Goal: Task Accomplishment & Management: Manage account settings

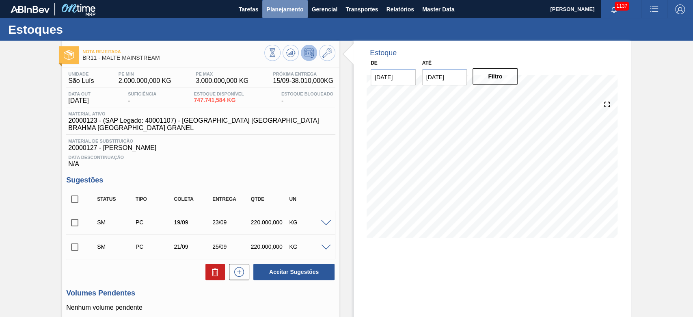
click at [275, 8] on span "Planejamento" at bounding box center [284, 9] width 37 height 10
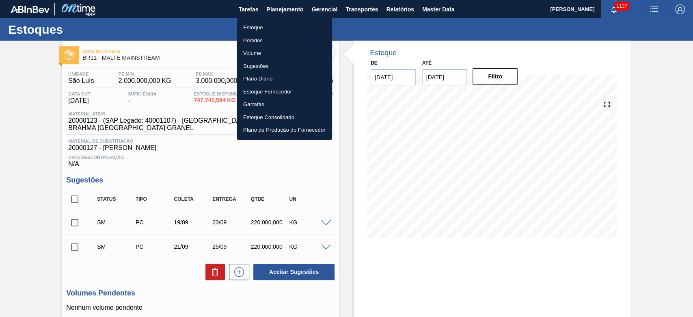
click at [247, 28] on li "Estoque" at bounding box center [284, 27] width 95 height 13
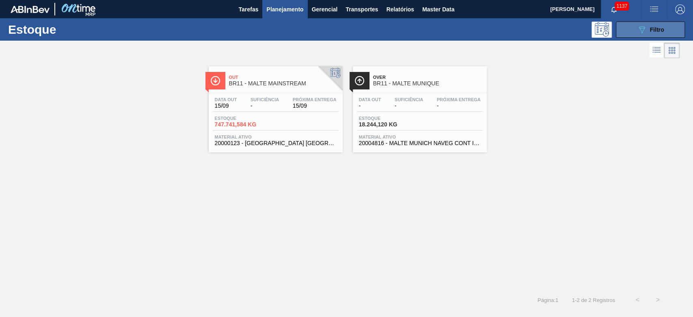
click at [640, 30] on icon at bounding box center [642, 29] width 6 height 7
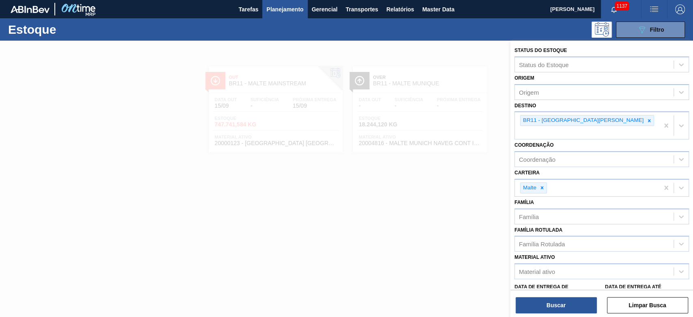
click at [305, 172] on div at bounding box center [346, 199] width 693 height 317
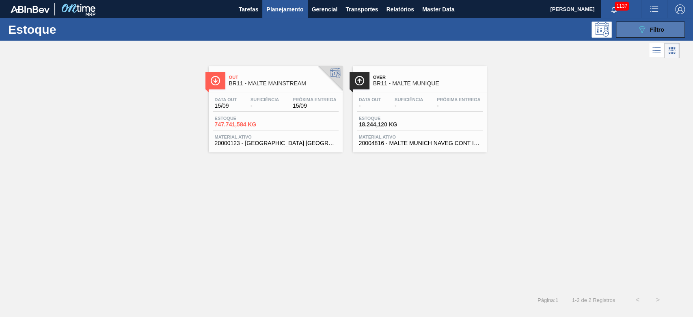
click at [644, 28] on icon "089F7B8B-B2A5-4AFE-B5C0-19BA573D28AC" at bounding box center [642, 30] width 10 height 10
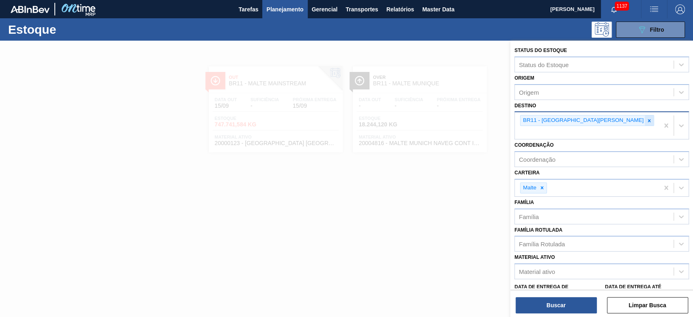
click at [647, 119] on icon at bounding box center [650, 121] width 6 height 6
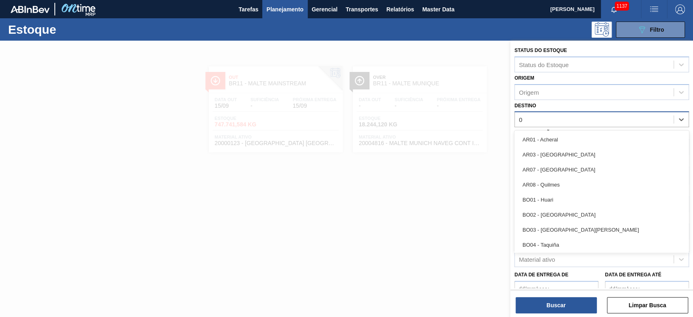
type input "08"
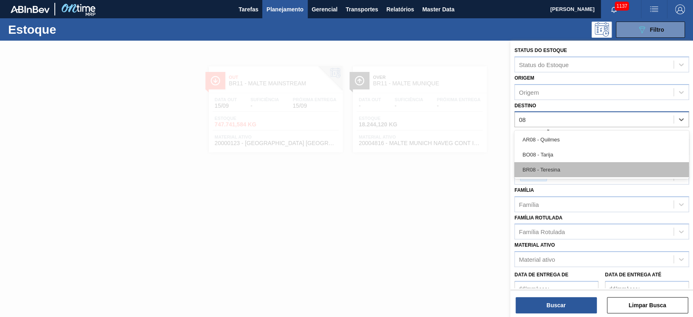
click at [552, 165] on div "BR08 - Teresina" at bounding box center [602, 169] width 175 height 15
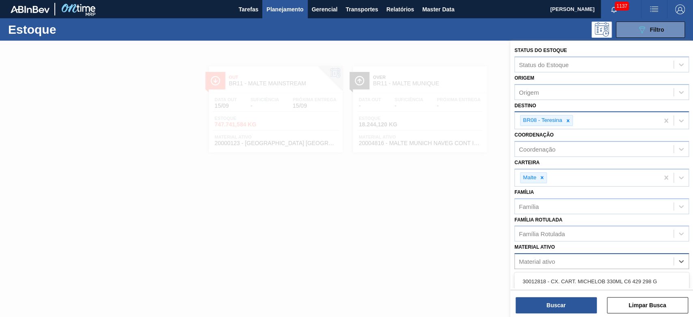
click at [533, 264] on div "Material ativo" at bounding box center [594, 261] width 159 height 12
paste ativo "20000123"
type ativo "20000123"
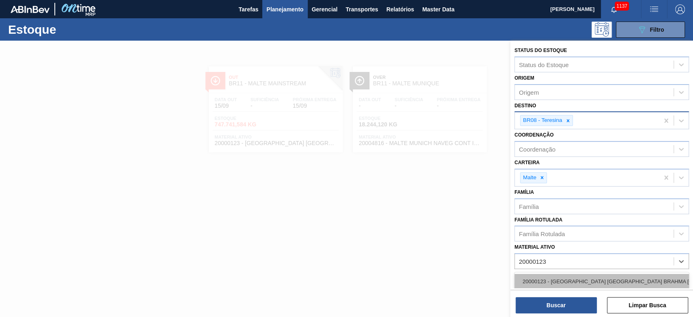
click at [539, 280] on div "20000123 - [GEOGRAPHIC_DATA] [GEOGRAPHIC_DATA] BRAHMA [GEOGRAPHIC_DATA] GRANEL" at bounding box center [602, 281] width 175 height 15
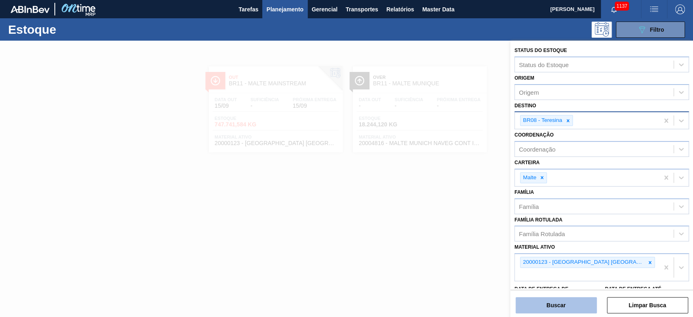
click at [546, 302] on button "Buscar" at bounding box center [556, 305] width 81 height 16
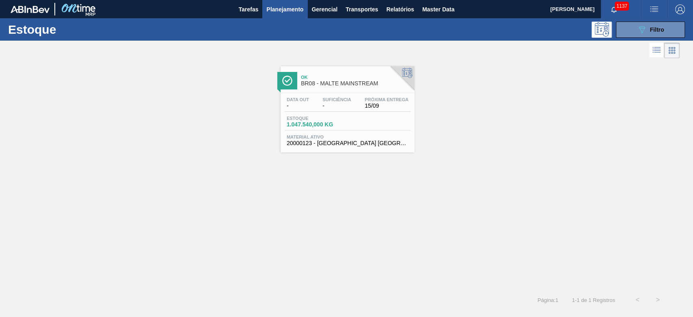
click at [336, 121] on span "Estoque" at bounding box center [315, 118] width 57 height 5
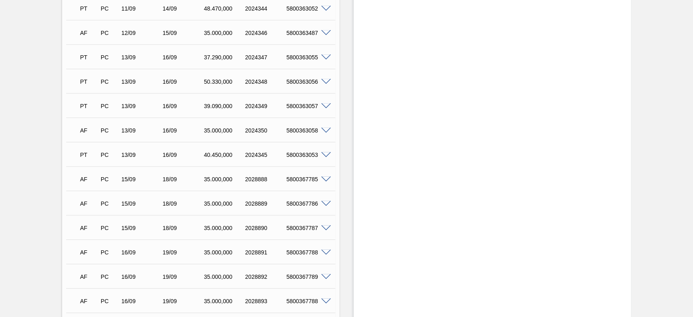
scroll to position [812, 0]
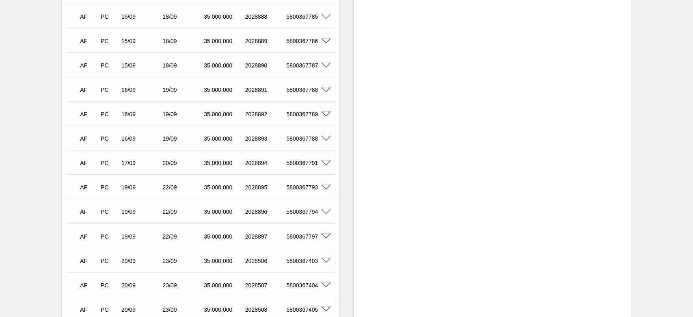
click at [326, 160] on span at bounding box center [326, 163] width 10 height 6
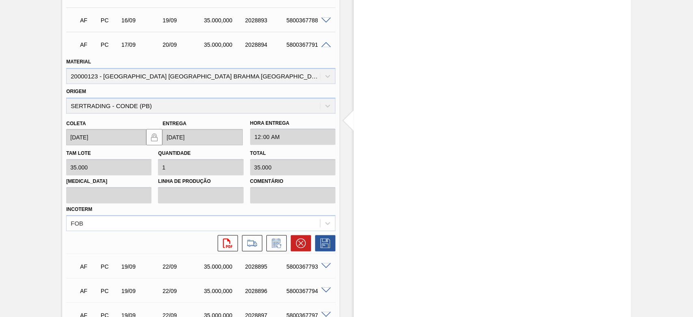
scroll to position [975, 0]
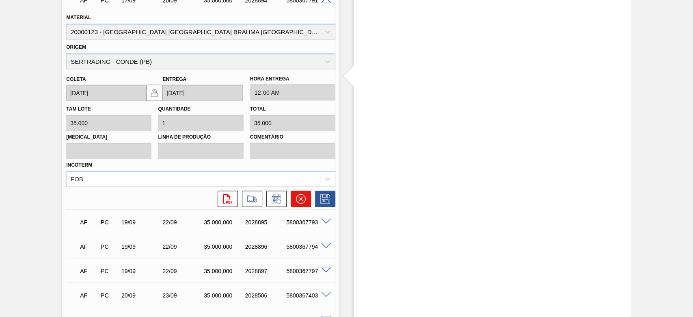
click at [299, 194] on icon at bounding box center [301, 199] width 10 height 10
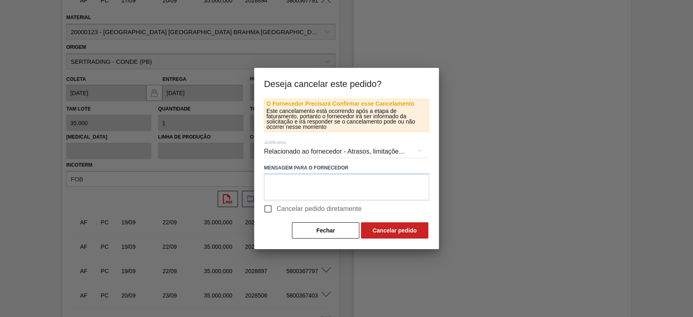
click at [266, 206] on input "Cancelar pedido diretamente" at bounding box center [268, 208] width 17 height 17
checkbox input "true"
click at [393, 231] on button "Cancelar pedido" at bounding box center [394, 230] width 67 height 16
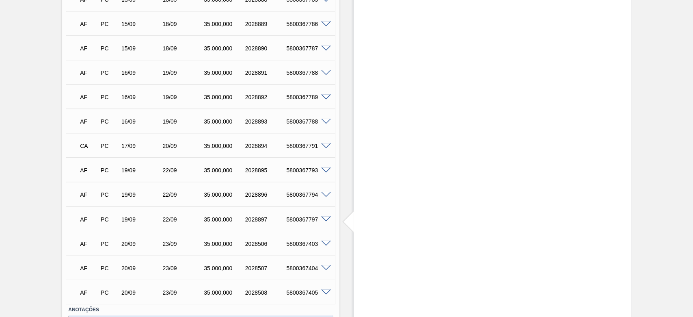
scroll to position [768, 0]
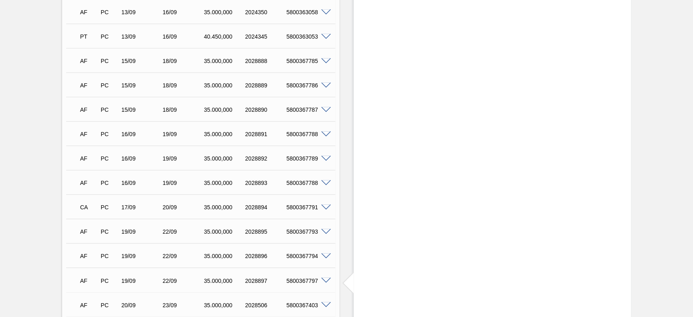
click at [326, 180] on span at bounding box center [326, 183] width 10 height 6
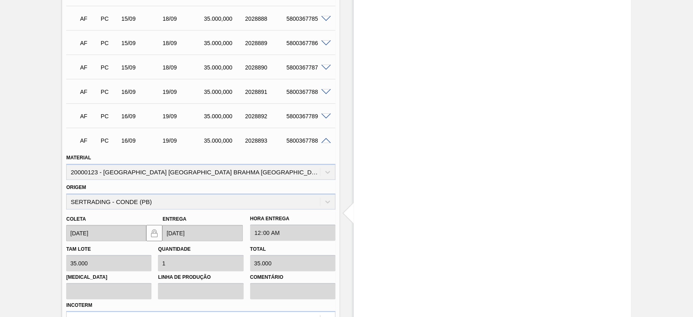
scroll to position [876, 0]
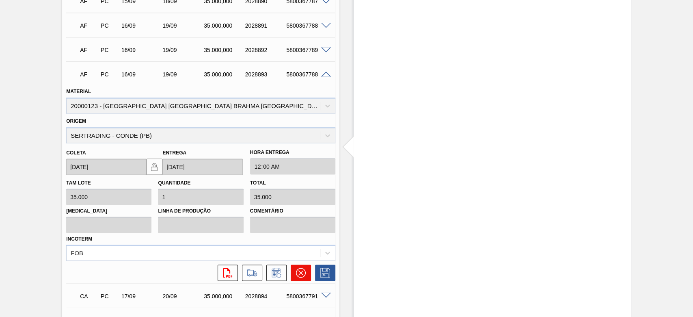
click at [299, 270] on icon at bounding box center [301, 272] width 5 height 5
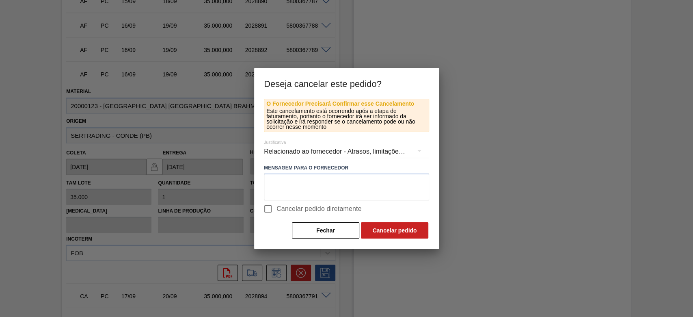
click at [269, 209] on input "Cancelar pedido diretamente" at bounding box center [268, 208] width 17 height 17
checkbox input "true"
click at [402, 232] on button "Cancelar pedido" at bounding box center [394, 230] width 67 height 16
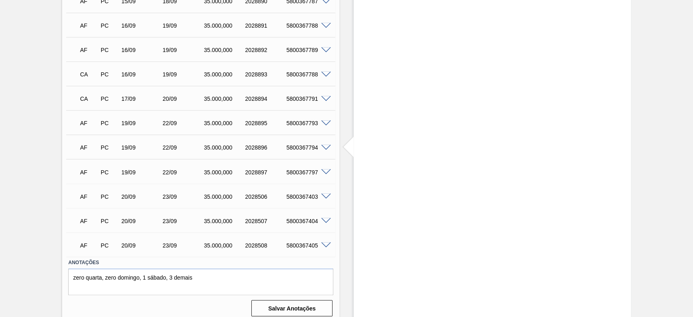
click at [325, 47] on span at bounding box center [326, 50] width 10 height 6
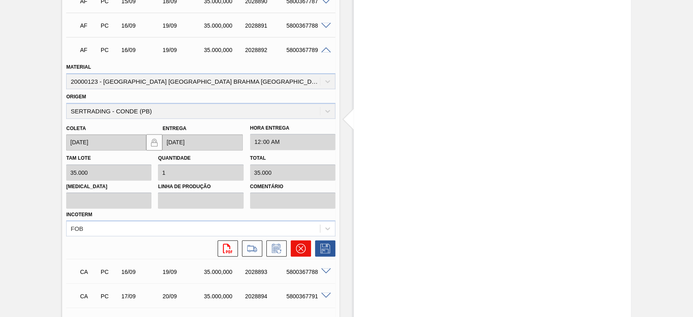
click at [295, 240] on button at bounding box center [301, 248] width 20 height 16
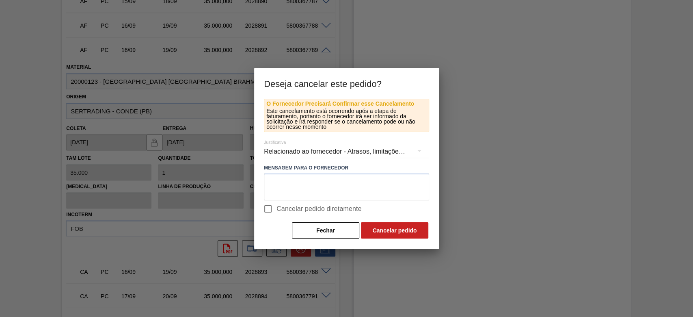
click at [268, 207] on input "Cancelar pedido diretamente" at bounding box center [268, 208] width 17 height 17
checkbox input "true"
click at [385, 226] on button "Cancelar pedido" at bounding box center [394, 230] width 67 height 16
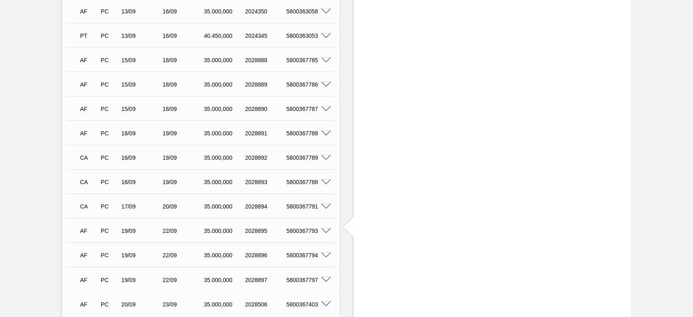
scroll to position [768, 0]
click at [325, 131] on div "5800367788" at bounding box center [307, 134] width 46 height 6
click at [326, 131] on span at bounding box center [326, 134] width 10 height 6
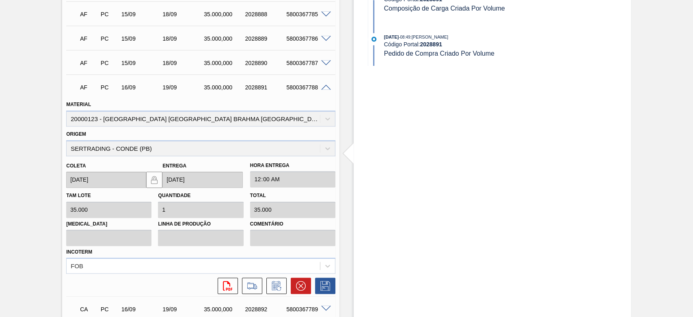
scroll to position [876, 0]
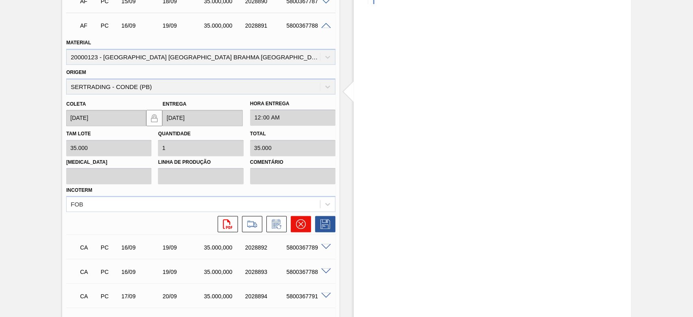
click at [301, 219] on icon at bounding box center [301, 224] width 10 height 10
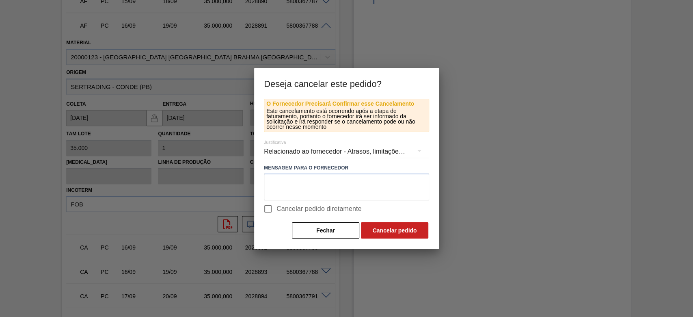
click at [270, 207] on input "Cancelar pedido diretamente" at bounding box center [268, 208] width 17 height 17
checkbox input "true"
click at [393, 232] on button "Cancelar pedido" at bounding box center [394, 230] width 67 height 16
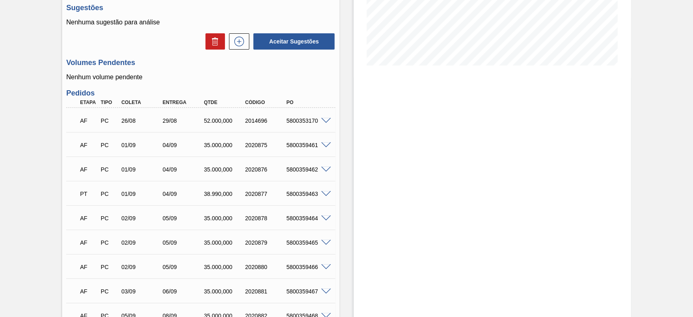
scroll to position [0, 0]
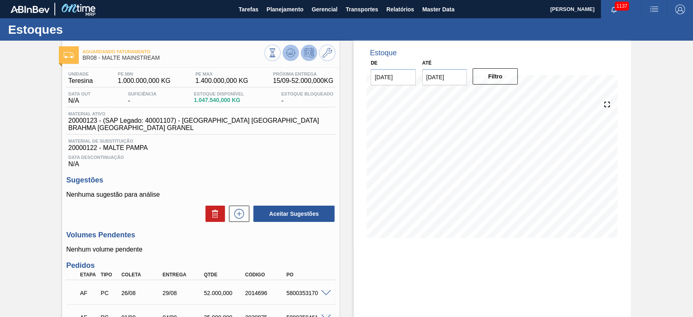
click at [290, 56] on icon at bounding box center [291, 53] width 10 height 10
